Goal: Task Accomplishment & Management: Manage account settings

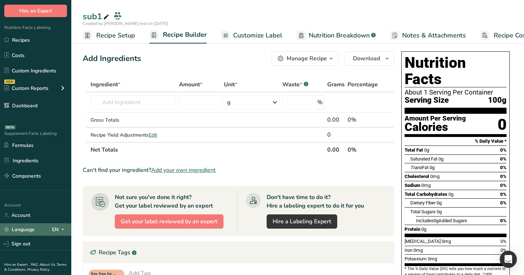
scroll to position [54, 0]
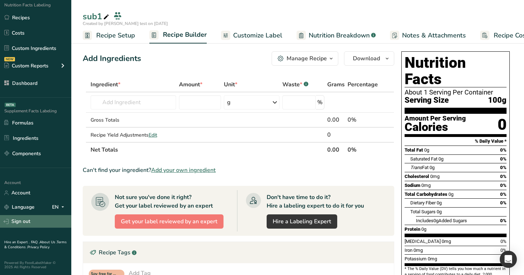
click at [37, 224] on link "Sign out" at bounding box center [35, 221] width 71 height 12
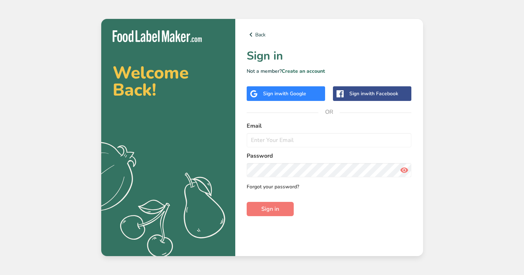
click at [280, 188] on link "Forgot your password?" at bounding box center [273, 186] width 52 height 7
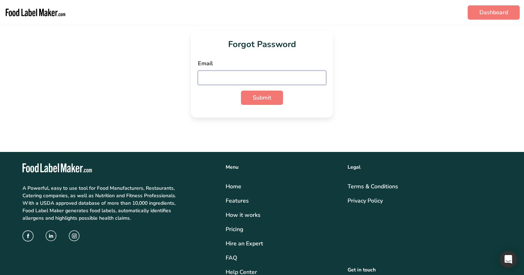
click at [280, 77] on input "email" at bounding box center [262, 78] width 128 height 14
type input "admin@test.com"
click at [266, 103] on button "Submit" at bounding box center [262, 98] width 42 height 14
